Goal: Check status

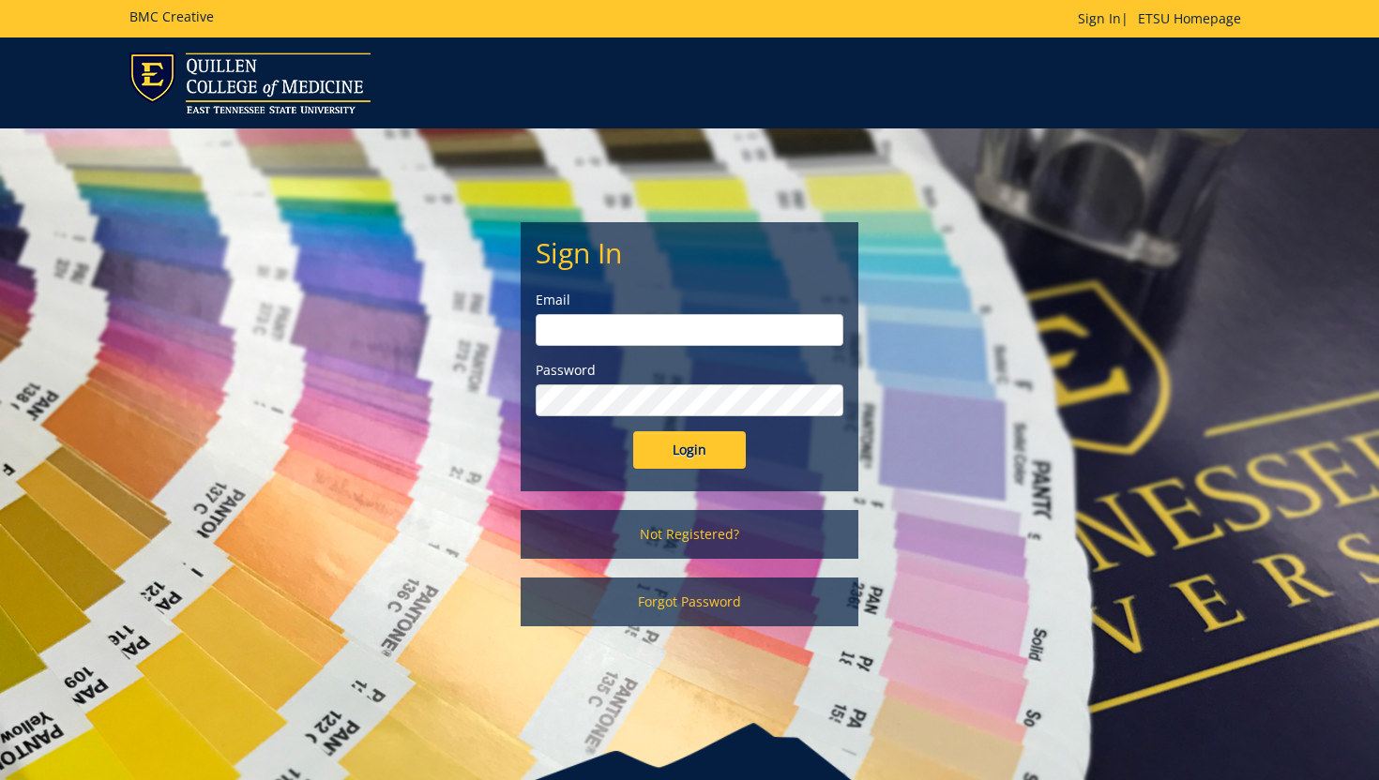
click at [632, 359] on form "Sign In Email Password Login" at bounding box center [690, 353] width 308 height 232
click at [635, 324] on input "email" at bounding box center [690, 330] width 308 height 32
type input "campbellmm@etsu.edu"
click at [633, 431] on input "Login" at bounding box center [689, 450] width 113 height 38
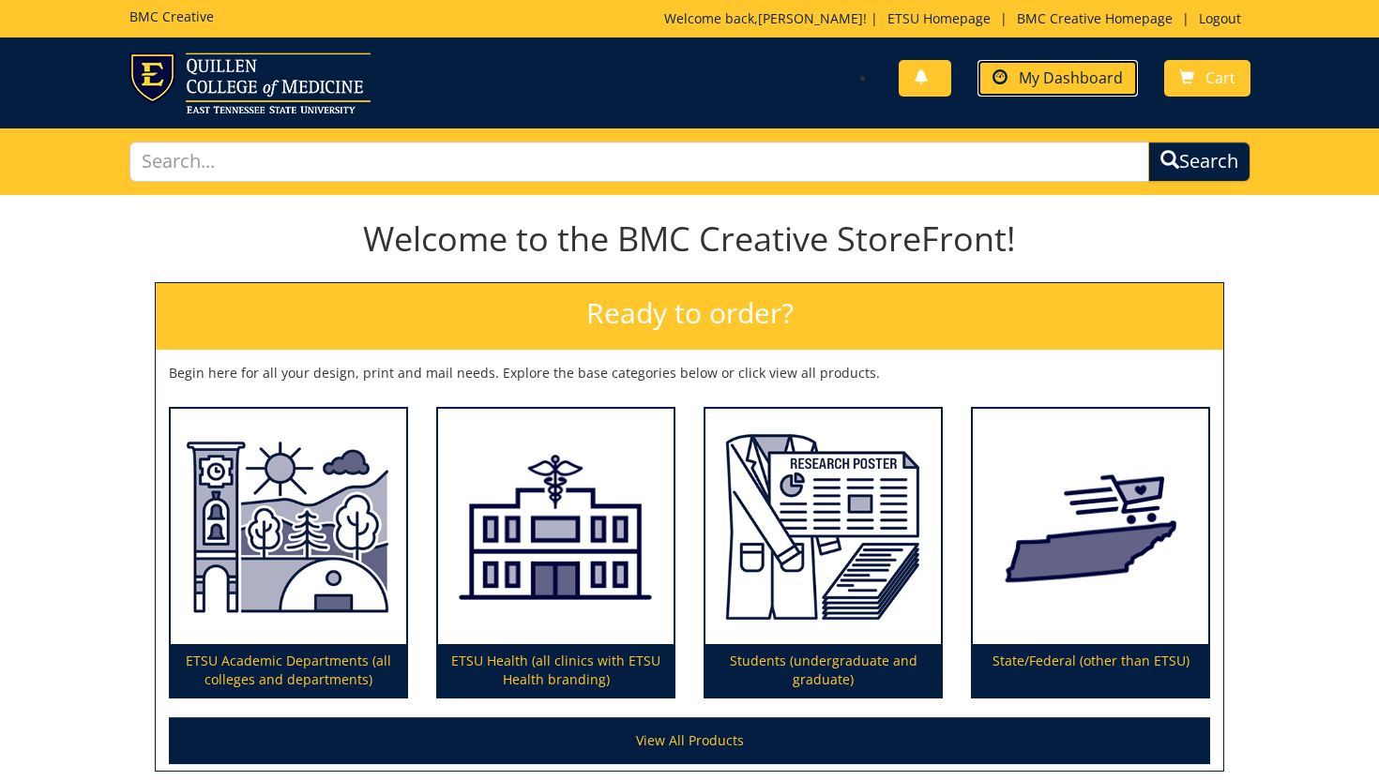
click at [1023, 78] on span "My Dashboard" at bounding box center [1071, 78] width 104 height 21
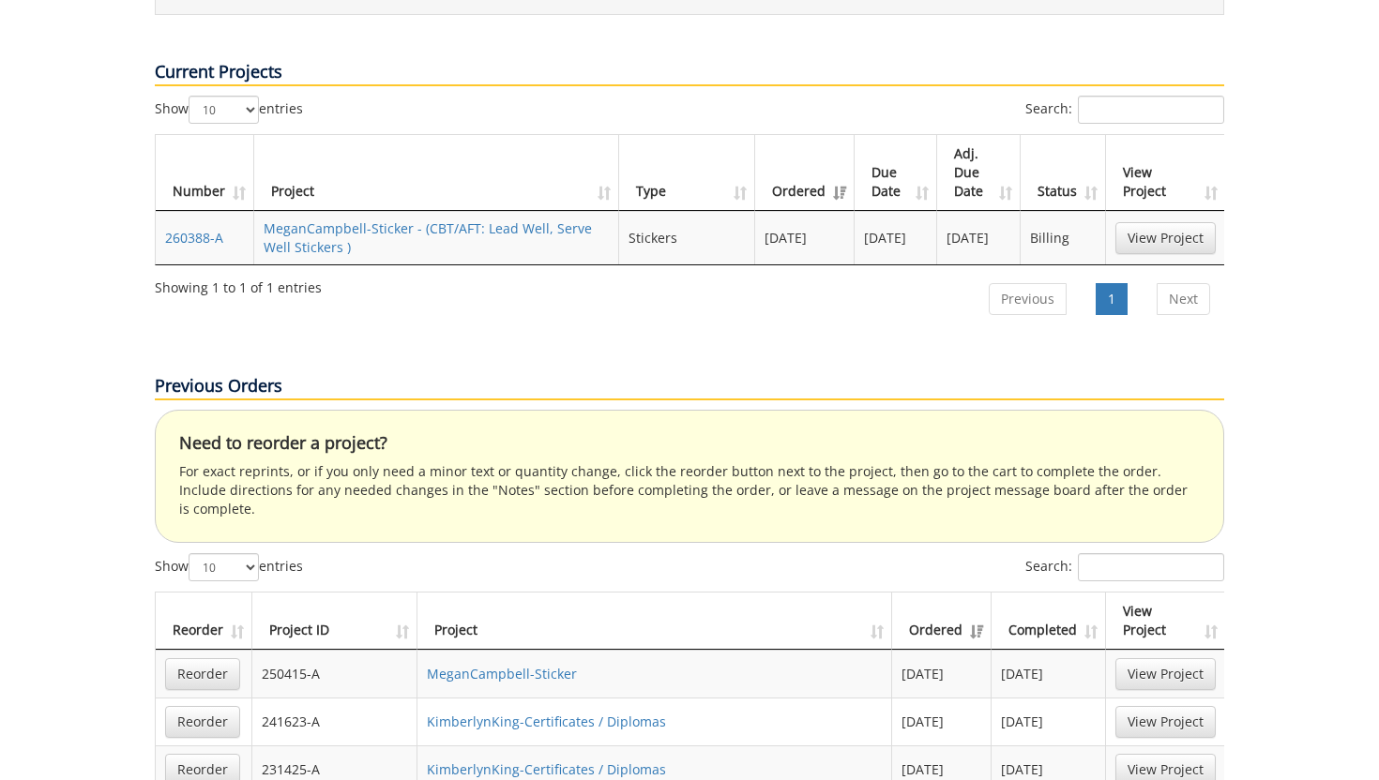
scroll to position [738, 0]
click at [1175, 220] on link "View Project" at bounding box center [1165, 236] width 100 height 32
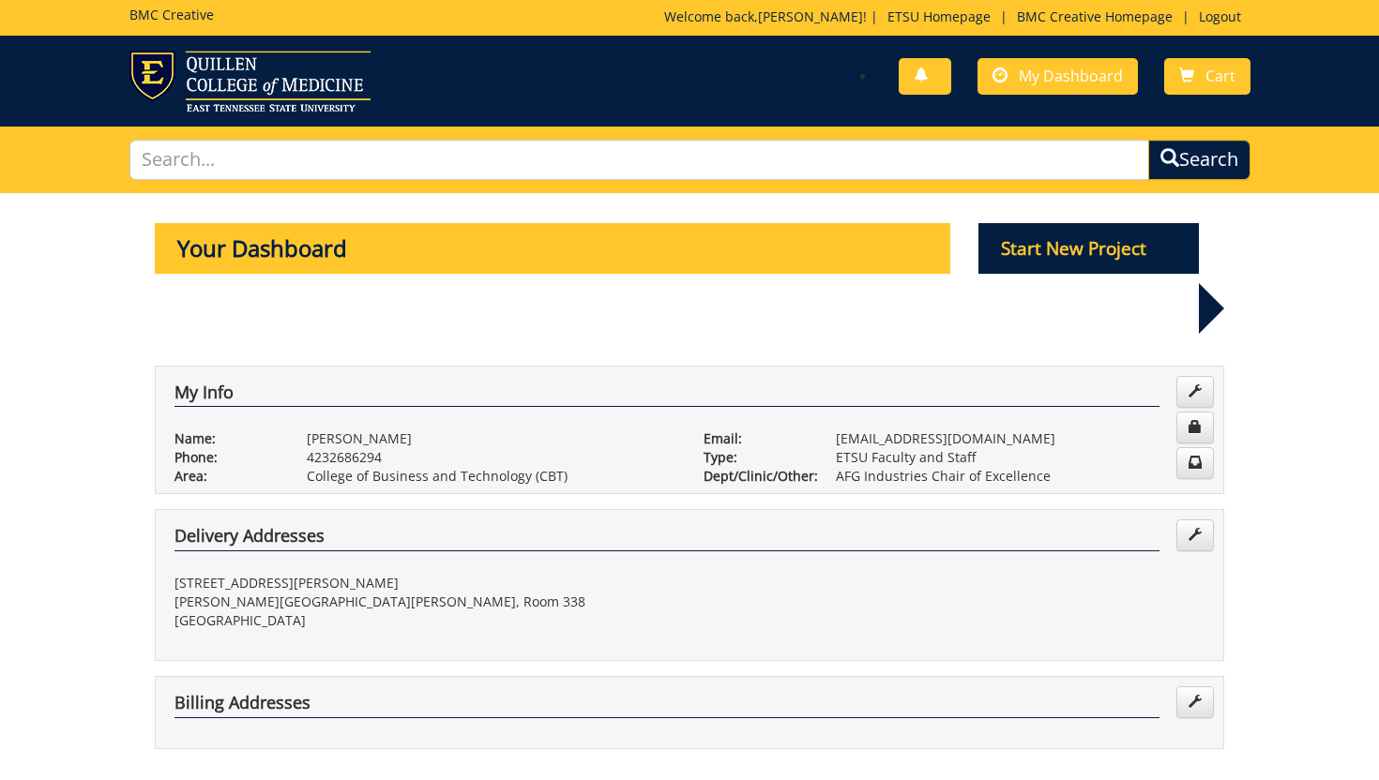
scroll to position [3, 0]
